Goal: Information Seeking & Learning: Learn about a topic

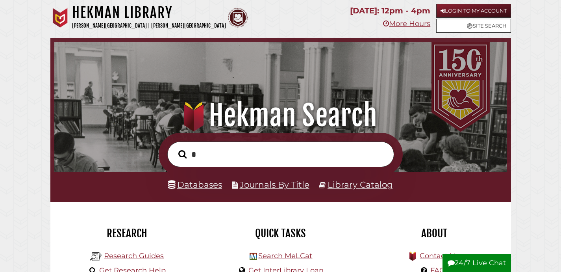
scroll to position [150, 449]
type input "**********"
click at [174, 148] on button "Search" at bounding box center [182, 154] width 16 height 13
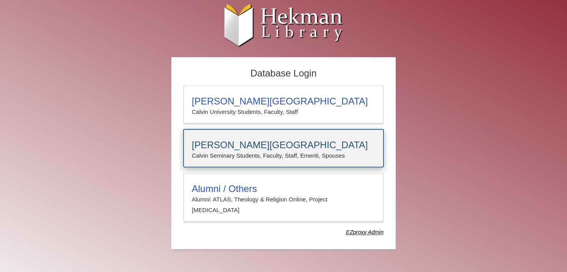
click at [251, 155] on p "Calvin Seminary Students, Faculty, Staff, Emeriti, Spouses" at bounding box center [284, 155] width 184 height 10
